Goal: Navigation & Orientation: Find specific page/section

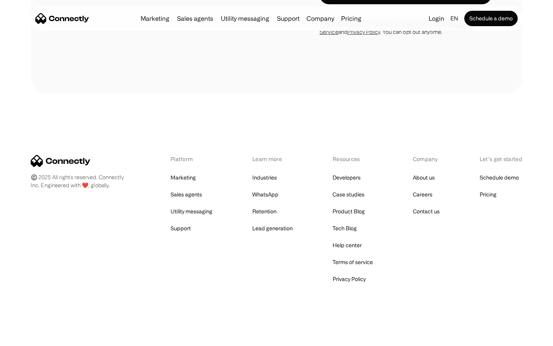
scroll to position [658, 0]
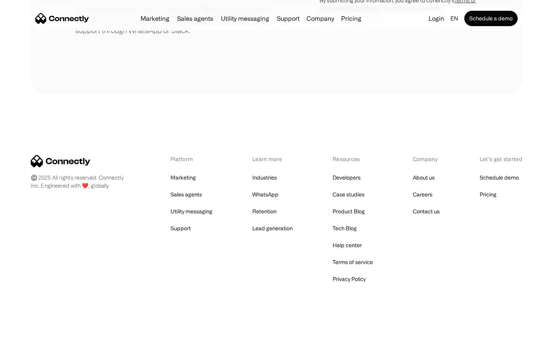
scroll to position [357, 0]
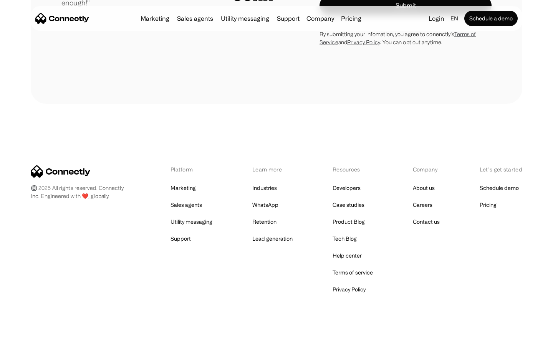
scroll to position [2140, 0]
